Goal: Information Seeking & Learning: Learn about a topic

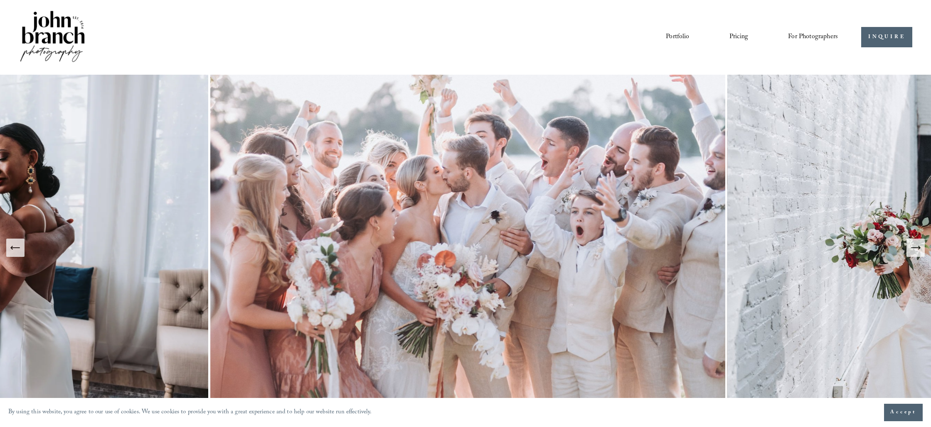
scroll to position [0, 0]
click at [0, 0] on span "Education" at bounding box center [0, 0] width 0 height 0
